Goal: Navigation & Orientation: Go to known website

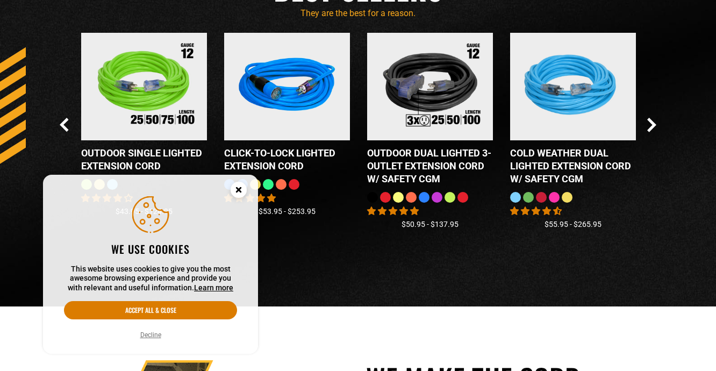
scroll to position [1688, 0]
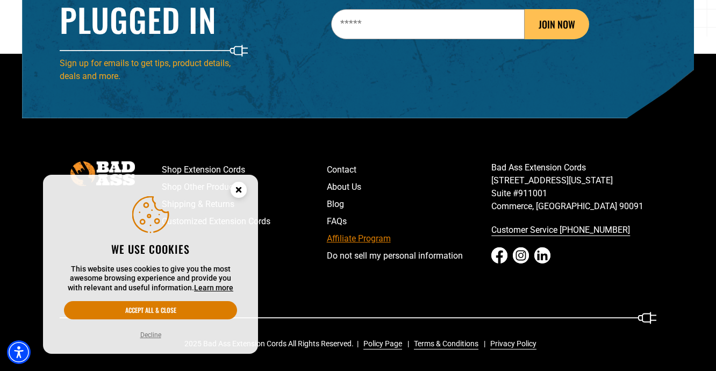
click at [341, 239] on link "Affiliate Program" at bounding box center [409, 238] width 165 height 17
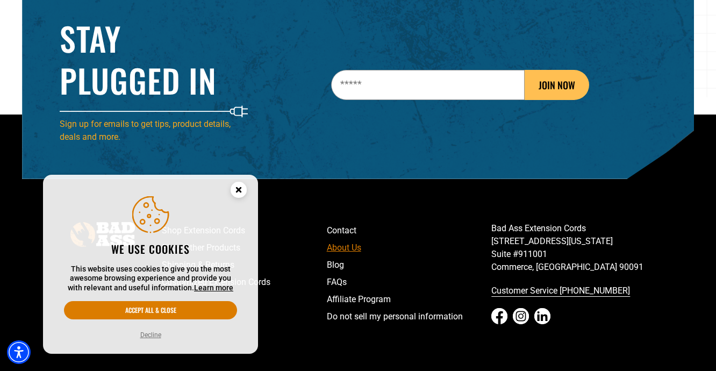
scroll to position [1688, 0]
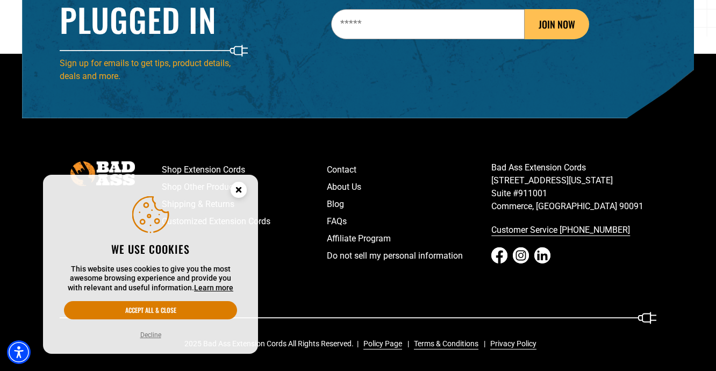
click at [238, 188] on icon "Close this option" at bounding box center [238, 190] width 4 height 4
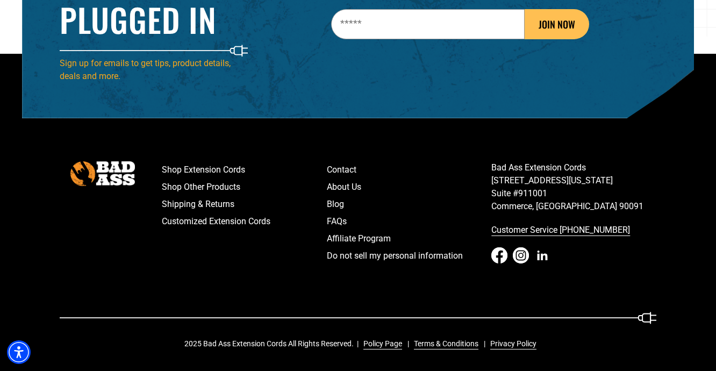
click at [545, 257] on icon "LinkedIn - open in a new tab" at bounding box center [542, 255] width 16 height 16
